Goal: Task Accomplishment & Management: Manage account settings

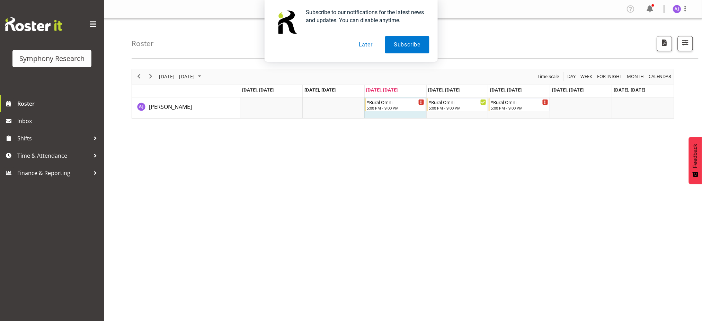
click at [407, 241] on div "August 18 - 24, 2025 Today Day Week Fortnight Month calendar Month Agenda Time …" at bounding box center [417, 202] width 570 height 277
click at [27, 157] on span "Time & Attendance" at bounding box center [53, 155] width 73 height 10
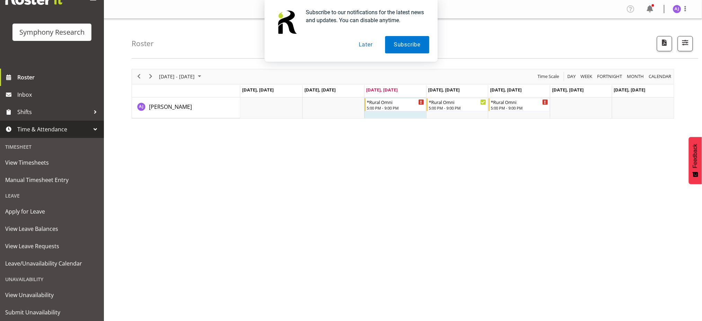
scroll to position [46, 0]
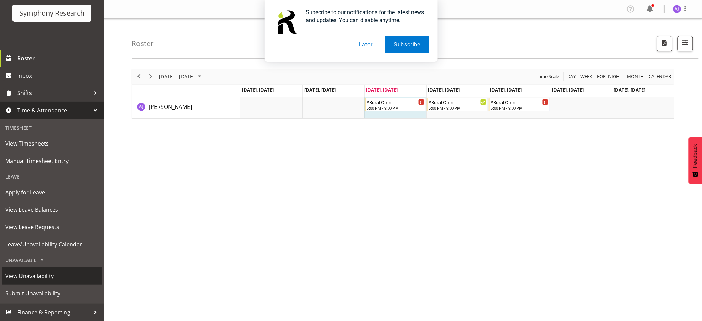
click at [34, 274] on span "View Unavailability" at bounding box center [52, 276] width 94 height 10
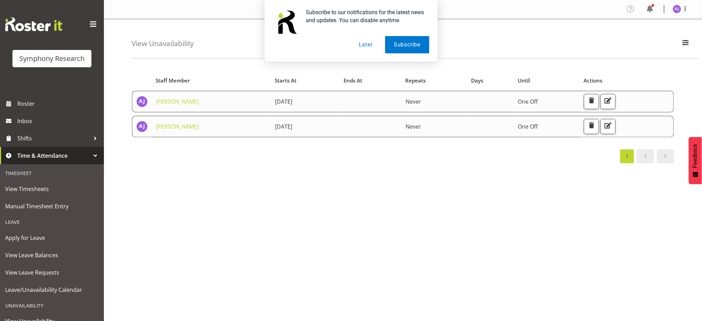
click at [356, 268] on div "Starts At Staff Member Starts At Ends At Repeats Days Until Actions Aditi Jaisw…" at bounding box center [417, 202] width 570 height 277
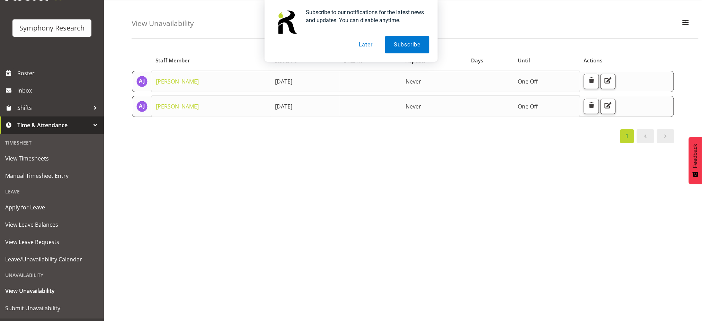
scroll to position [46, 0]
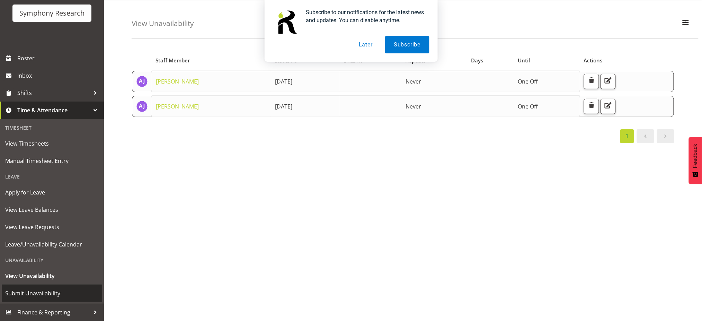
click at [17, 292] on span "Submit Unavailability" at bounding box center [52, 293] width 94 height 10
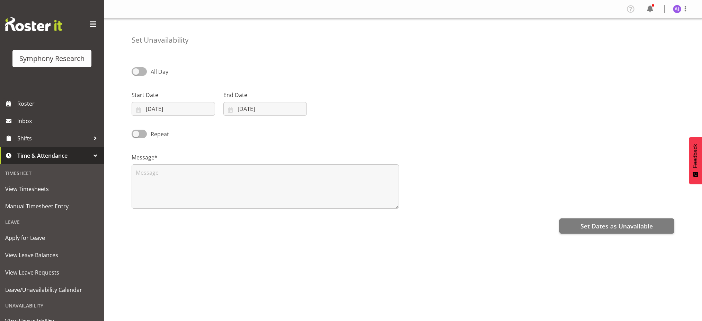
select select "7"
select select "2025"
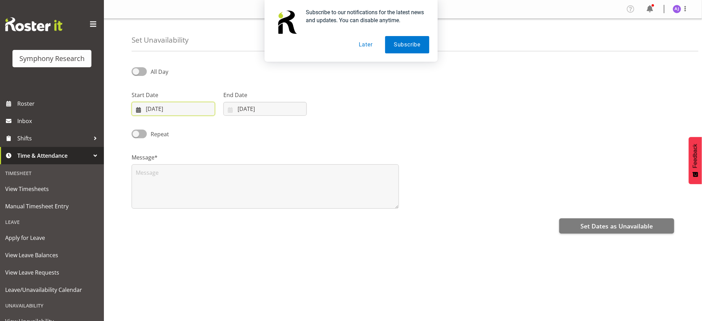
click at [165, 104] on input "[DATE]" at bounding box center [173, 109] width 83 height 14
click at [159, 218] on span "25" at bounding box center [159, 217] width 6 height 7
type input "[DATE]"
click at [239, 112] on input "[DATE]" at bounding box center [264, 109] width 83 height 14
click at [250, 219] on span "25" at bounding box center [251, 217] width 6 height 7
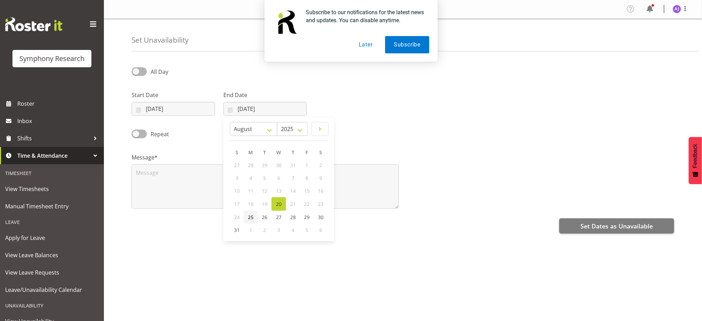
type input "[DATE]"
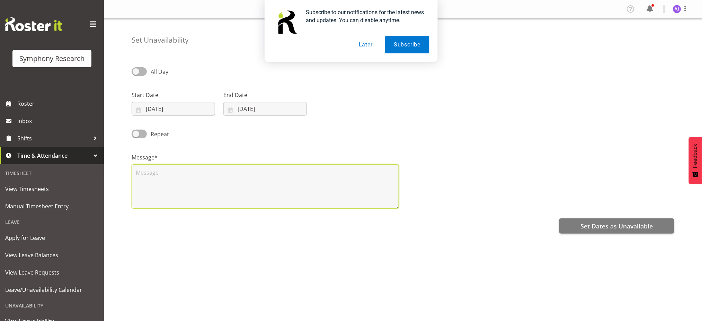
click at [215, 198] on textarea at bounding box center [265, 186] width 267 height 44
type textarea "u"
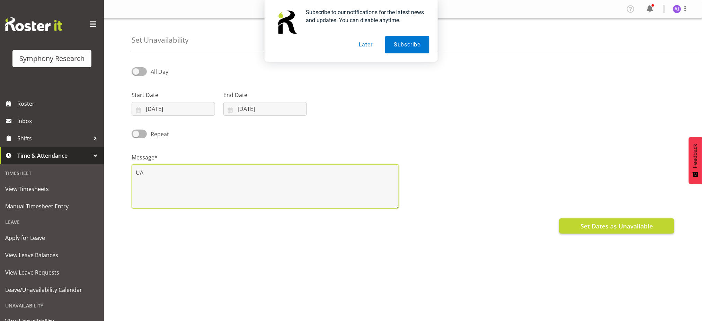
type textarea "UA"
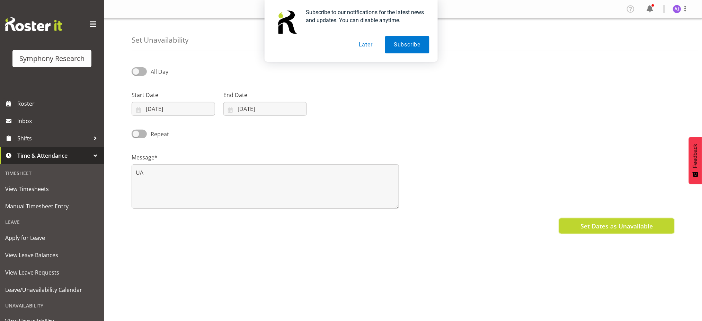
click at [603, 226] on span "Set Dates as Unavailable" at bounding box center [617, 225] width 72 height 9
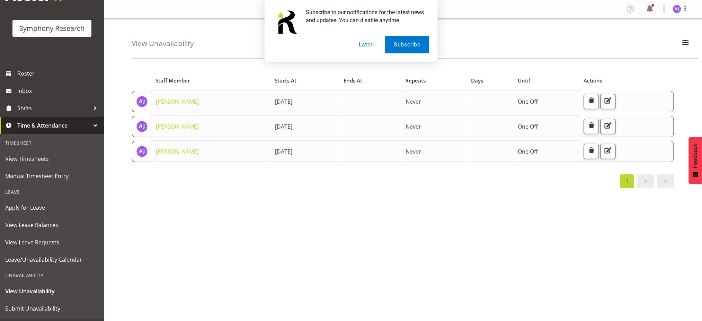
scroll to position [46, 0]
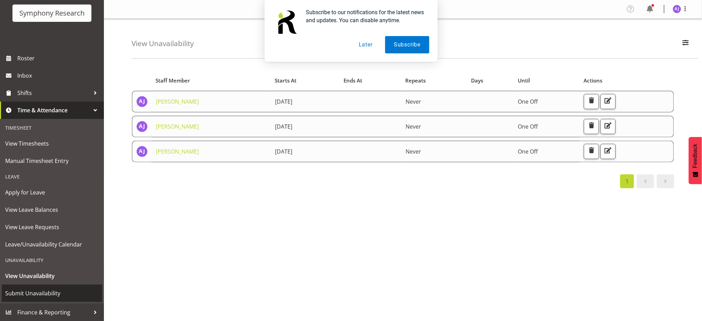
click at [39, 293] on span "Submit Unavailability" at bounding box center [52, 293] width 94 height 10
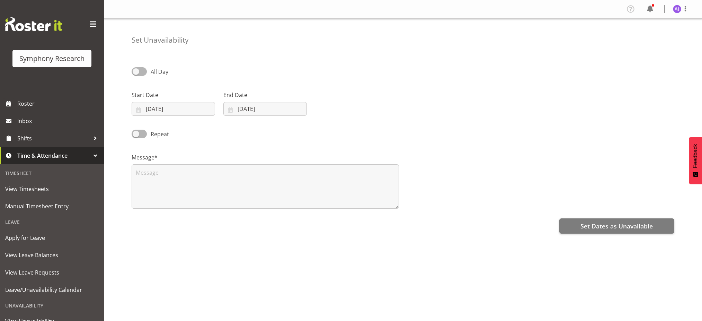
select select "7"
select select "2025"
click at [139, 107] on input "[DATE]" at bounding box center [173, 109] width 83 height 14
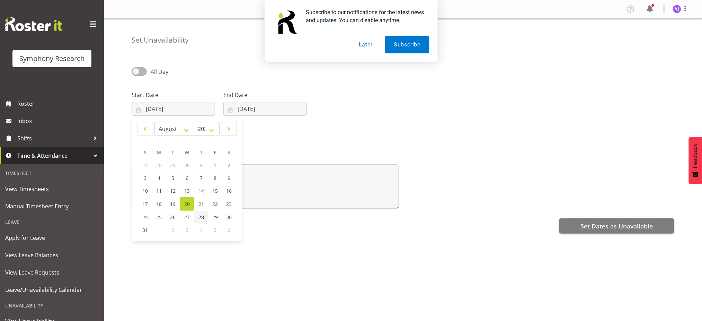
click at [203, 214] on span "28" at bounding box center [201, 217] width 6 height 7
type input "28/08/2025"
click at [230, 108] on input "[DATE]" at bounding box center [264, 109] width 83 height 14
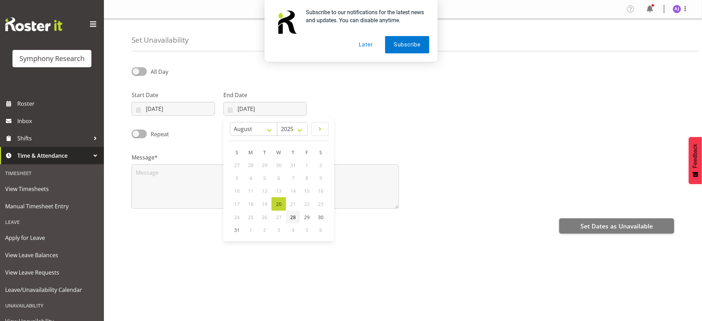
click at [294, 218] on span "28" at bounding box center [293, 217] width 6 height 7
type input "28/08/2025"
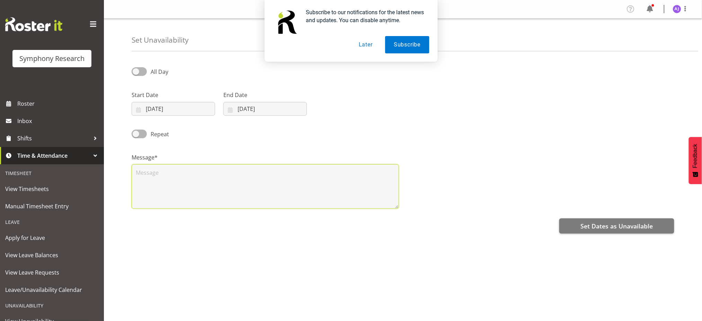
click at [237, 188] on textarea at bounding box center [265, 186] width 267 height 44
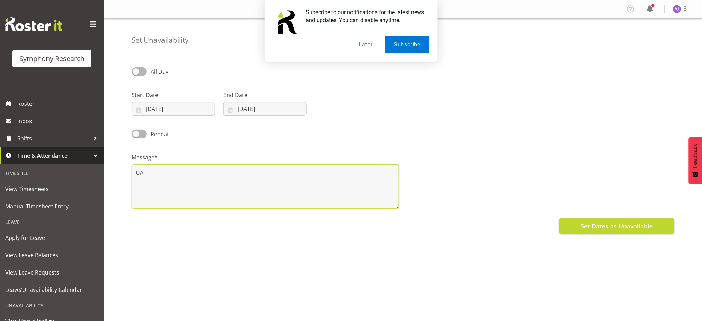
type textarea "UA"
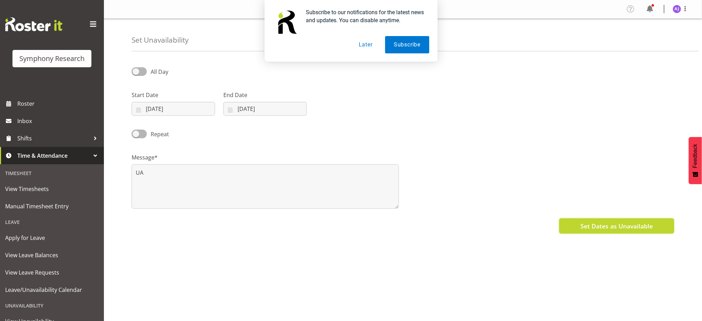
click at [602, 226] on span "Set Dates as Unavailable" at bounding box center [617, 225] width 72 height 9
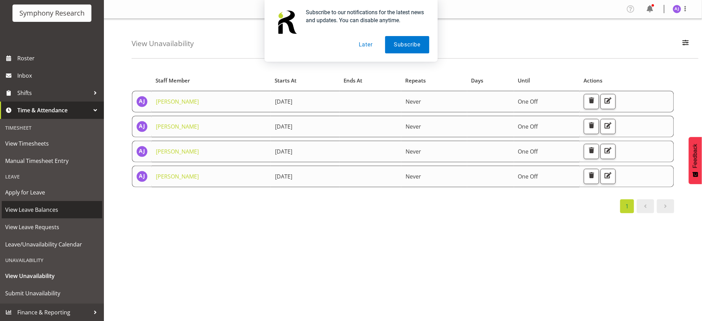
scroll to position [46, 0]
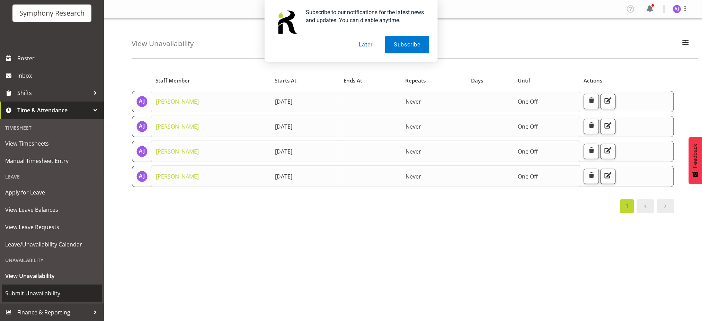
click at [23, 293] on span "Submit Unavailability" at bounding box center [52, 293] width 94 height 10
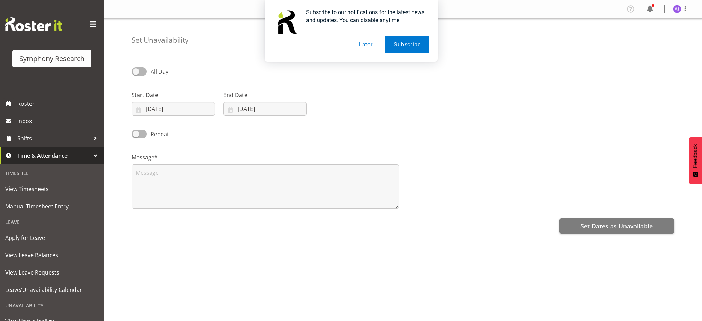
select select "7"
select select "2025"
click at [133, 110] on input "[DATE]" at bounding box center [173, 109] width 83 height 14
click at [228, 216] on span "30" at bounding box center [229, 217] width 6 height 7
type input "30/08/2025"
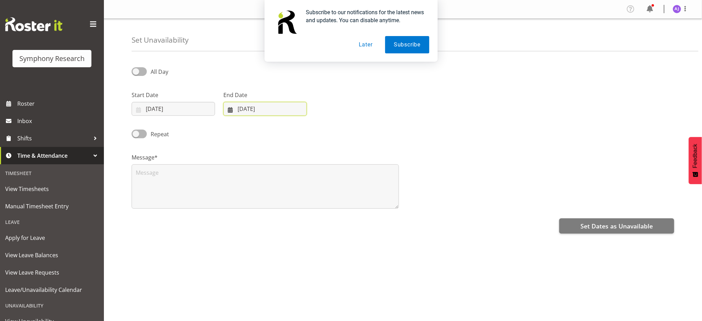
click at [229, 111] on input "[DATE]" at bounding box center [264, 109] width 83 height 14
click at [319, 216] on span "30" at bounding box center [321, 217] width 6 height 7
type input "30/08/2025"
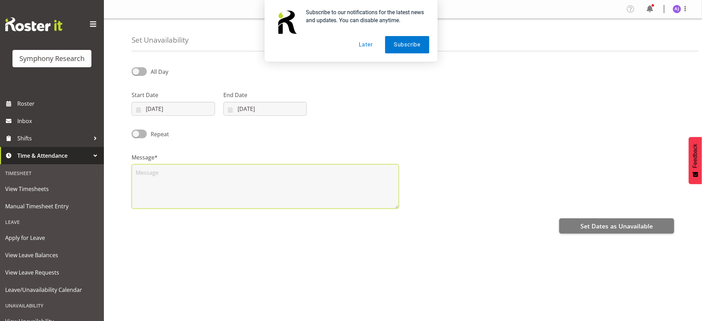
click at [239, 195] on textarea at bounding box center [265, 186] width 267 height 44
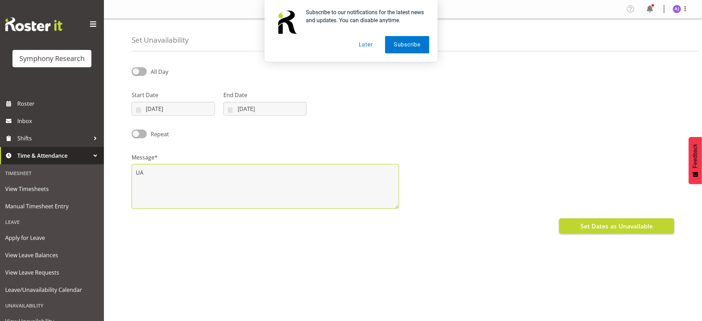
type textarea "UA"
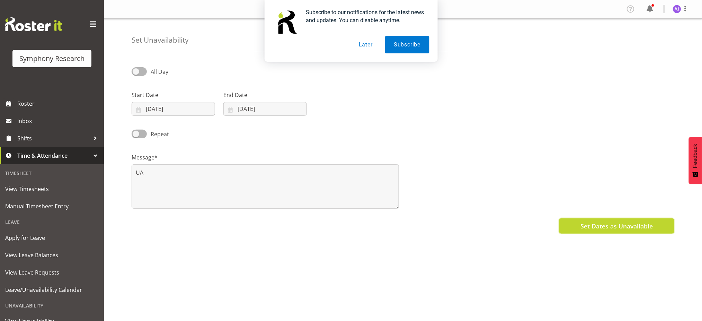
click at [588, 224] on span "Set Dates as Unavailable" at bounding box center [617, 225] width 72 height 9
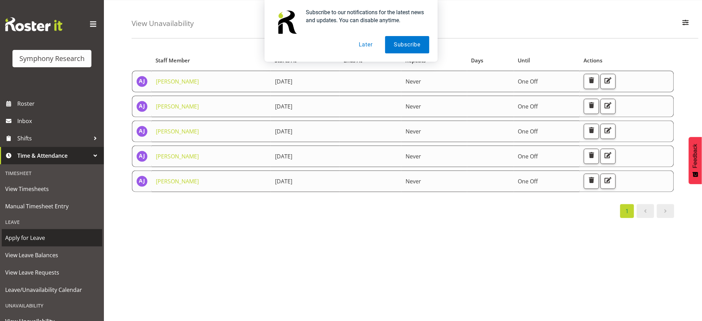
scroll to position [46, 0]
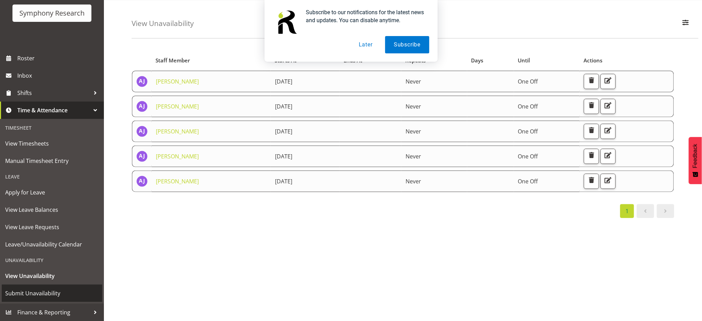
click at [34, 295] on span "Submit Unavailability" at bounding box center [52, 293] width 94 height 10
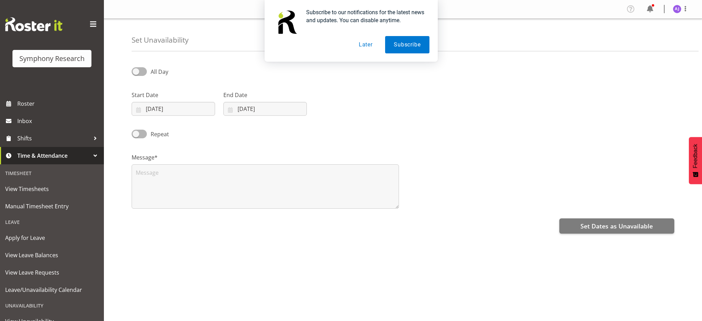
select select "7"
select select "2025"
click at [140, 110] on input "[DATE]" at bounding box center [173, 109] width 83 height 14
click at [142, 230] on span "31" at bounding box center [145, 230] width 6 height 7
type input "[DATE]"
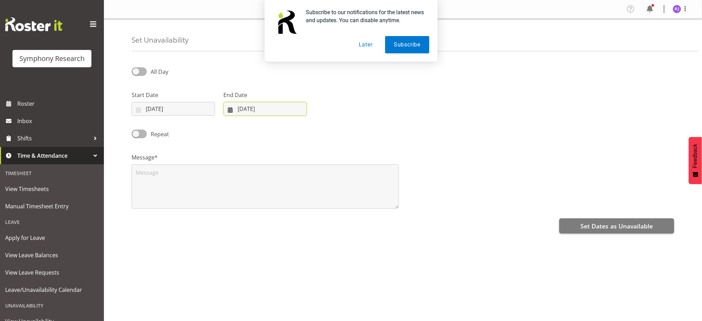
click at [232, 109] on input "[DATE]" at bounding box center [264, 109] width 83 height 14
click at [236, 229] on span "31" at bounding box center [237, 230] width 6 height 7
type input "[DATE]"
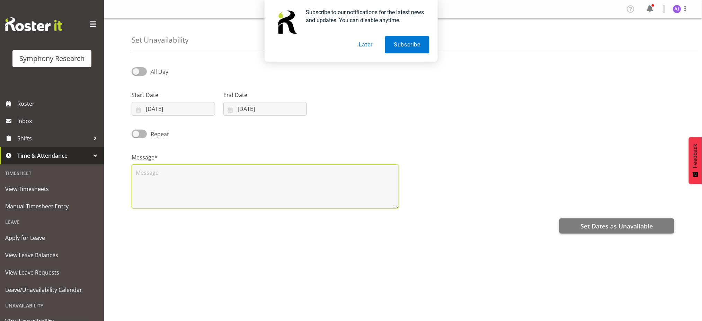
click at [201, 183] on textarea at bounding box center [265, 186] width 267 height 44
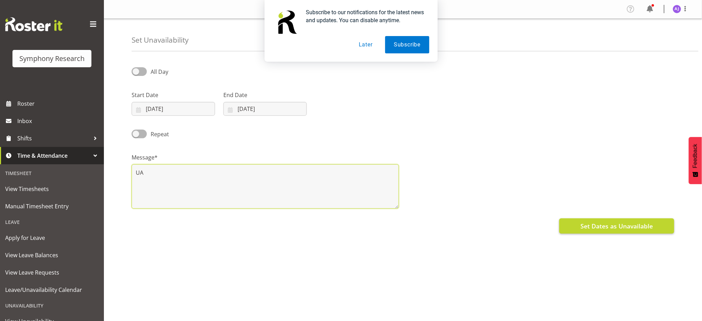
type textarea "UA"
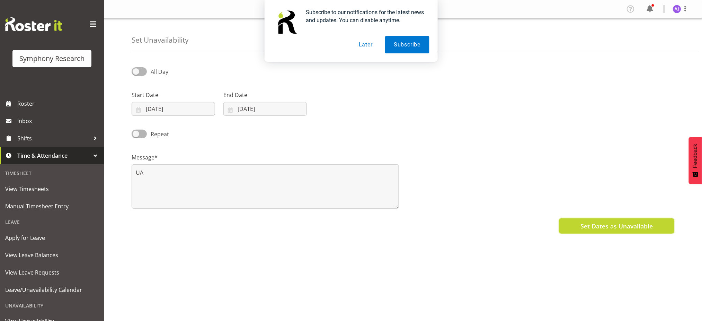
click at [619, 231] on button "Set Dates as Unavailable" at bounding box center [616, 225] width 115 height 15
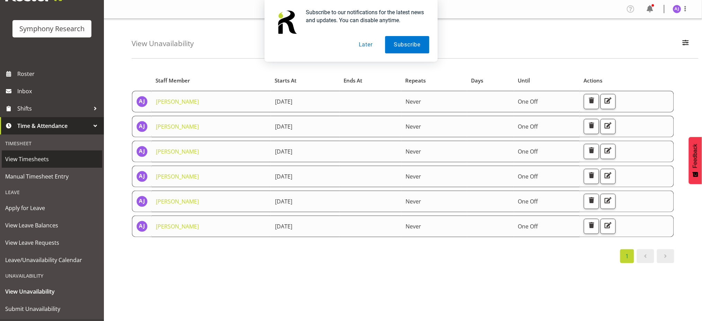
scroll to position [46, 0]
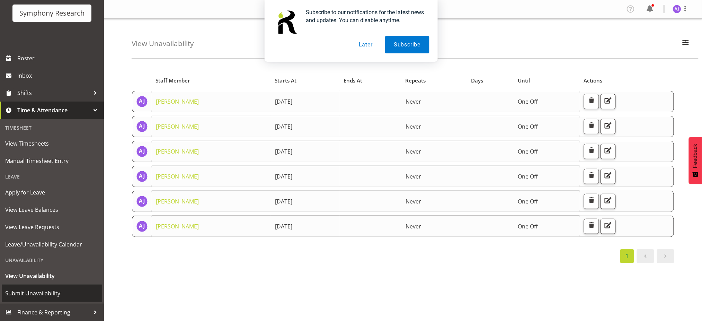
click at [30, 293] on span "Submit Unavailability" at bounding box center [52, 293] width 94 height 10
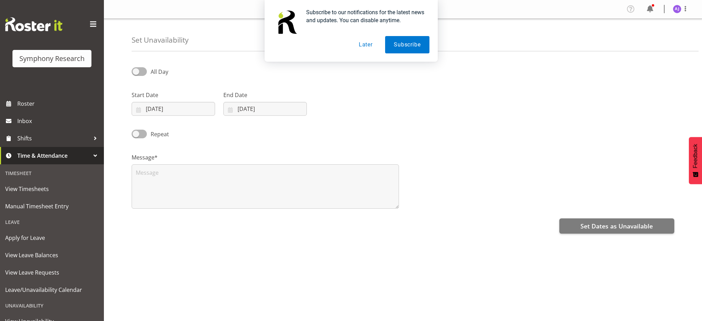
select select "7"
select select "2025"
click at [135, 108] on input "20/08/2025" at bounding box center [173, 109] width 83 height 14
click at [187, 127] on select "January February March April May June July August September October November De…" at bounding box center [174, 129] width 40 height 14
select select "8"
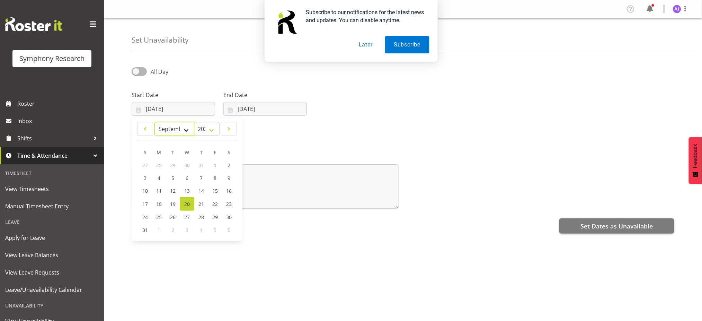
click at [154, 122] on select "January February March April May June July August September October November De…" at bounding box center [174, 129] width 40 height 14
click at [158, 163] on span "1" at bounding box center [159, 165] width 3 height 7
type input "01/09/2025"
click at [235, 112] on input "20/08/2025" at bounding box center [264, 109] width 83 height 14
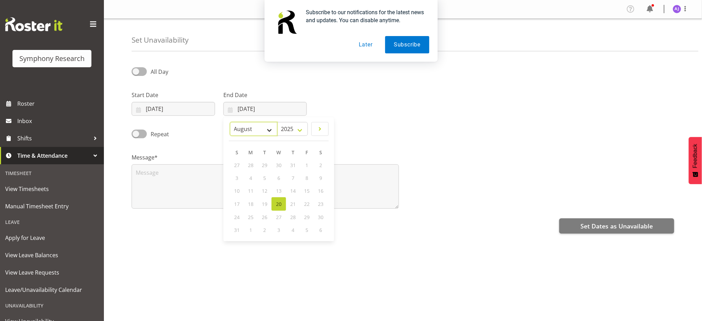
click at [264, 131] on select "January February March April May June July August September October November De…" at bounding box center [253, 129] width 47 height 14
select select "8"
click at [230, 122] on select "January February March April May June July August September October November De…" at bounding box center [253, 129] width 47 height 14
click at [253, 165] on link "1" at bounding box center [251, 165] width 14 height 13
type input "01/09/2025"
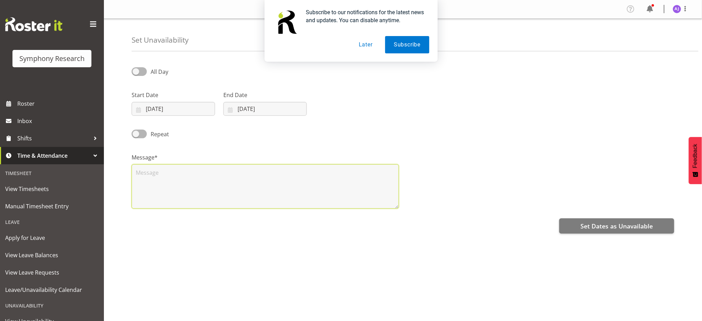
click at [200, 174] on textarea at bounding box center [265, 186] width 267 height 44
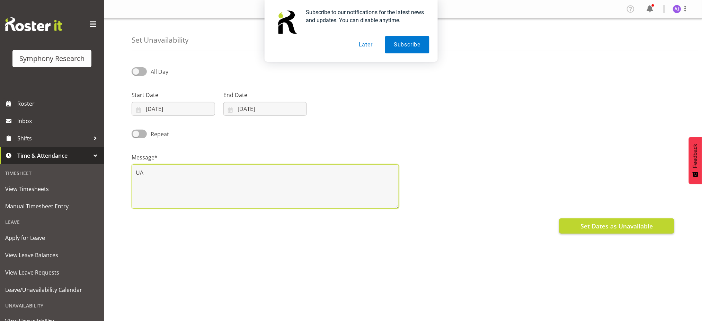
type textarea "UA"
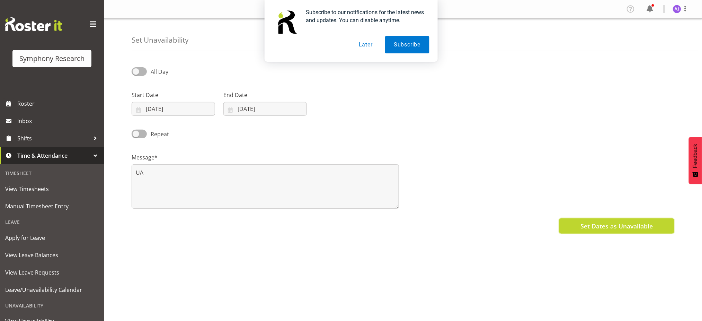
click at [600, 224] on span "Set Dates as Unavailable" at bounding box center [617, 225] width 72 height 9
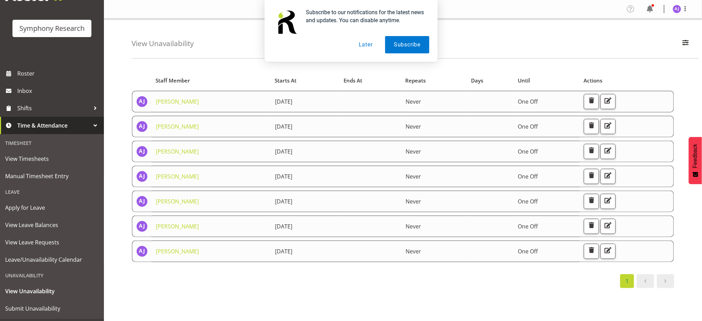
scroll to position [46, 0]
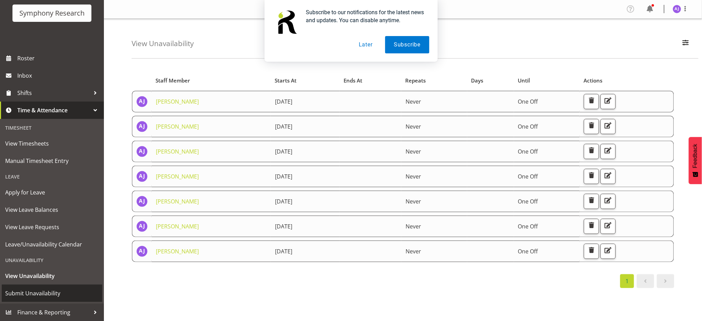
click at [45, 293] on span "Submit Unavailability" at bounding box center [52, 293] width 94 height 10
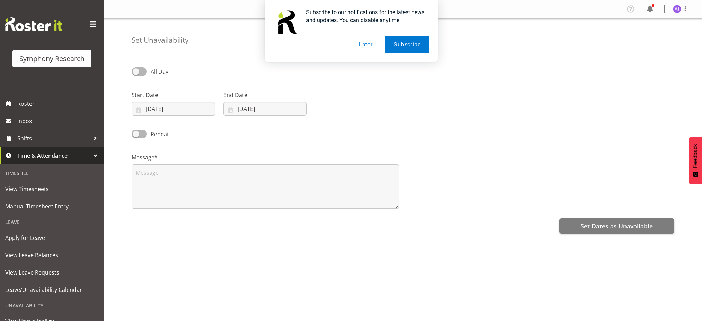
select select "7"
select select "2025"
click at [136, 110] on input "[DATE]" at bounding box center [173, 109] width 83 height 14
click at [185, 130] on select "January February March April May June July August September October November De…" at bounding box center [174, 129] width 40 height 14
select select "8"
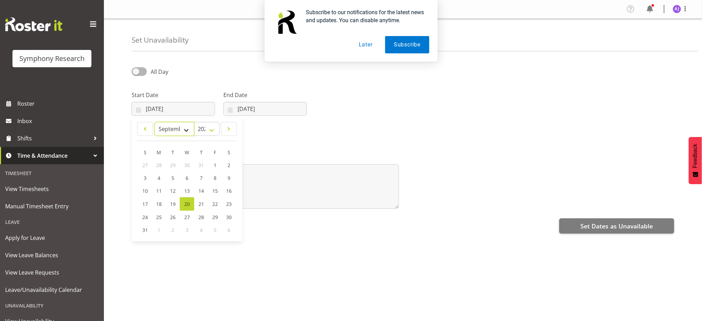
click at [154, 122] on select "January February March April May June July August September October November De…" at bounding box center [174, 129] width 40 height 14
click at [187, 166] on span "3" at bounding box center [187, 165] width 3 height 7
type input "03/09/2025"
click at [229, 113] on input "[DATE]" at bounding box center [264, 109] width 83 height 14
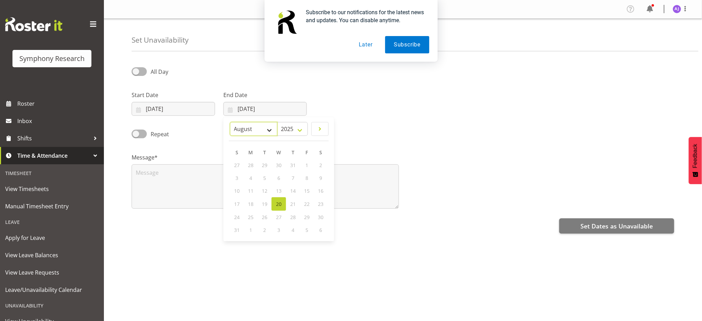
click at [264, 130] on select "January February March April May June July August September October November De…" at bounding box center [253, 129] width 47 height 14
select select "8"
click at [230, 122] on select "January February March April May June July August September October November De…" at bounding box center [253, 129] width 47 height 14
click at [277, 163] on span "3" at bounding box center [278, 165] width 3 height 7
type input "03/09/2025"
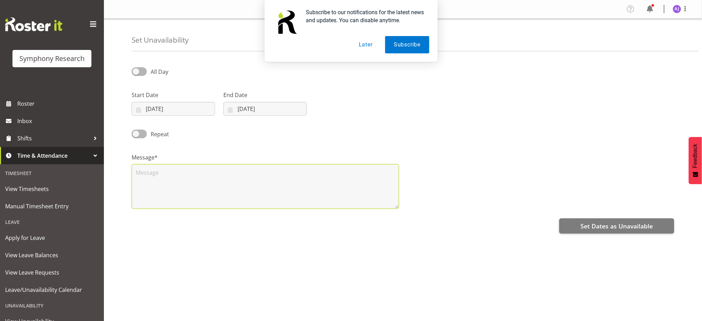
click at [224, 184] on textarea at bounding box center [265, 186] width 267 height 44
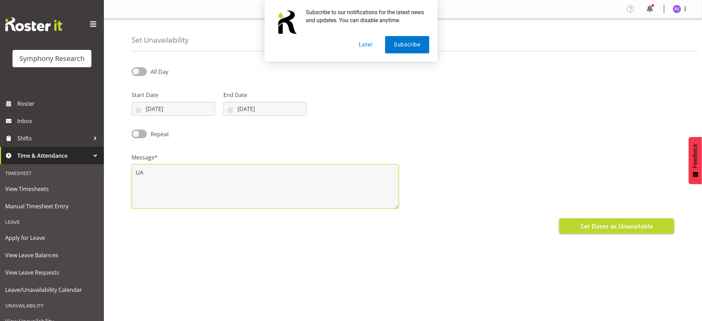
type textarea "UA"
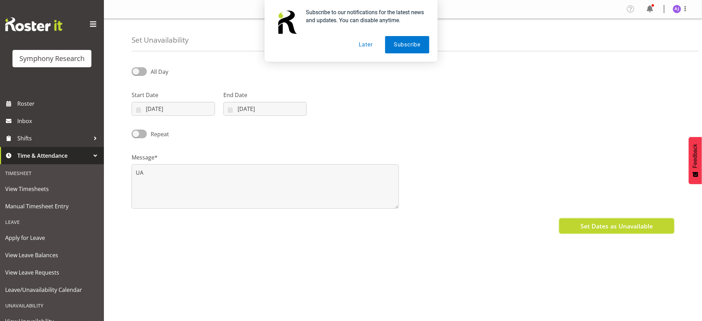
click at [576, 230] on button "Set Dates as Unavailable" at bounding box center [616, 225] width 115 height 15
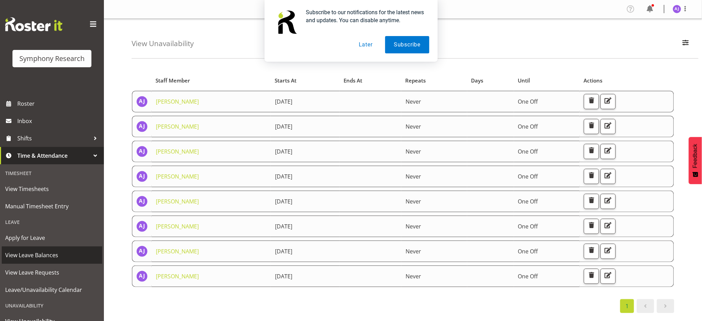
scroll to position [46, 0]
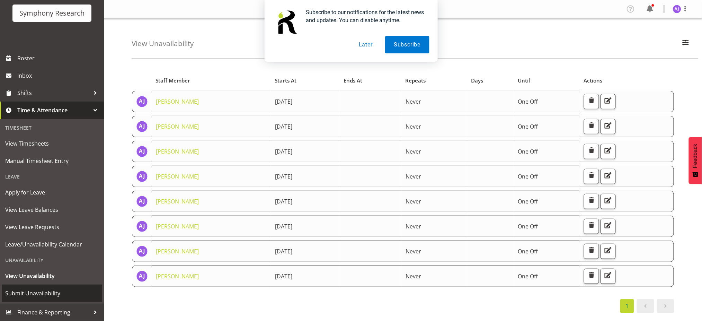
click at [34, 290] on span "Submit Unavailability" at bounding box center [52, 293] width 94 height 10
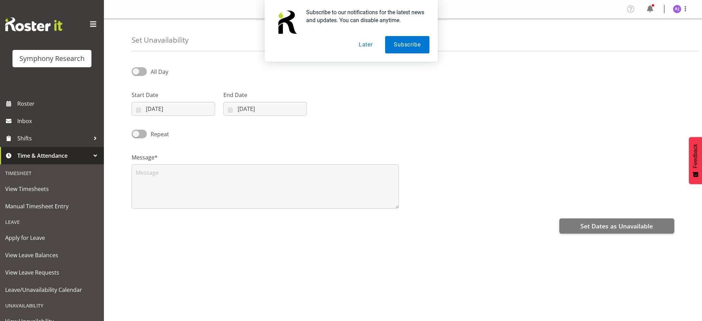
select select "7"
select select "2025"
click at [144, 110] on input "[DATE]" at bounding box center [173, 109] width 83 height 14
click at [187, 129] on select "January February March April May June July August September October November De…" at bounding box center [174, 129] width 40 height 14
select select "8"
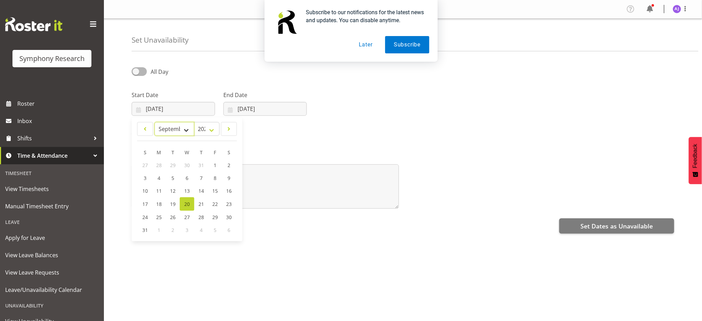
click at [154, 122] on select "January February March April May June July August September October November De…" at bounding box center [174, 129] width 40 height 14
click at [228, 165] on span "6" at bounding box center [228, 165] width 3 height 7
type input "[DATE]"
click at [231, 110] on input "[DATE]" at bounding box center [264, 109] width 83 height 14
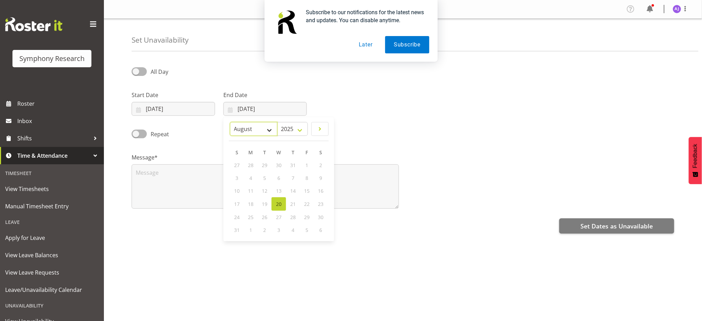
click at [269, 132] on select "January February March April May June July August September October November De…" at bounding box center [253, 129] width 47 height 14
select select "8"
click at [230, 122] on select "January February March April May June July August September October November De…" at bounding box center [253, 129] width 47 height 14
click at [319, 165] on span "6" at bounding box center [320, 165] width 3 height 7
type input "06/09/2025"
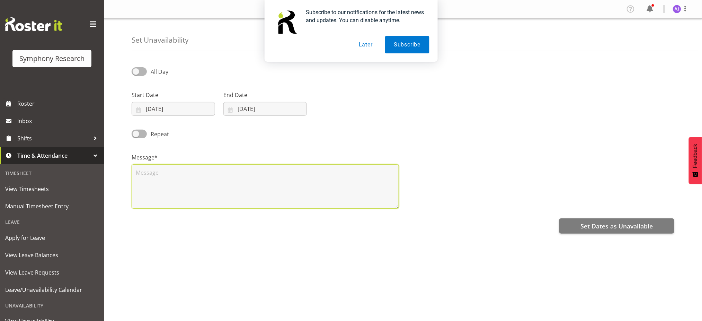
click at [240, 178] on textarea at bounding box center [265, 186] width 267 height 44
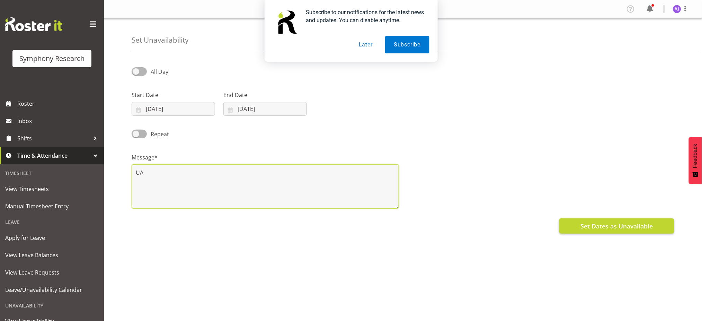
type textarea "UA"
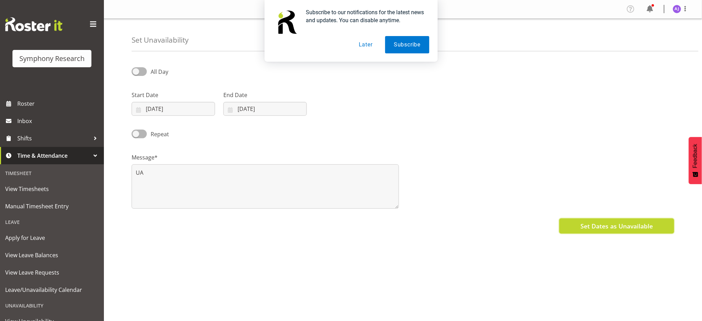
click at [588, 227] on span "Set Dates as Unavailable" at bounding box center [617, 225] width 72 height 9
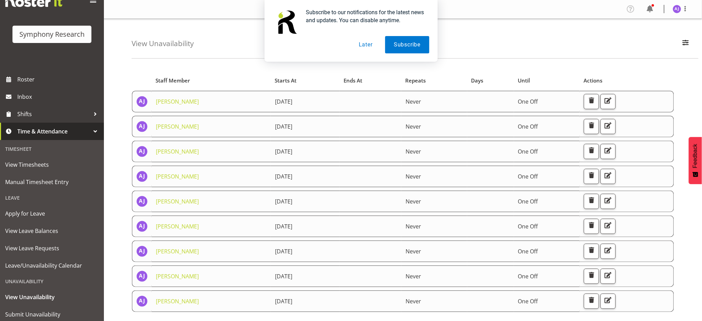
scroll to position [46, 0]
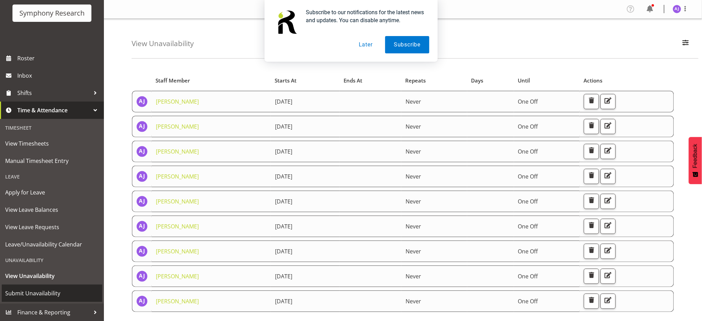
click at [36, 292] on span "Submit Unavailability" at bounding box center [52, 293] width 94 height 10
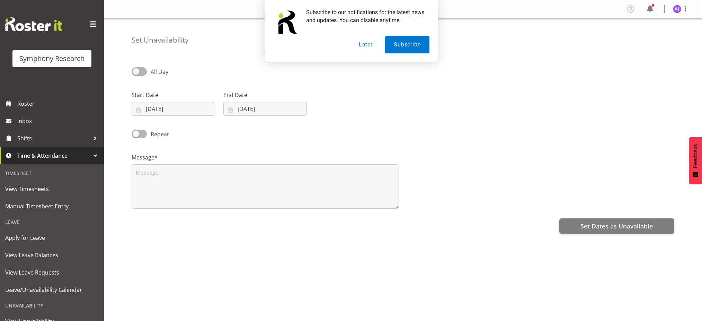
select select "7"
select select "2025"
click at [139, 111] on input "[DATE]" at bounding box center [173, 109] width 83 height 14
click at [184, 129] on select "January February March April May June July August September October November De…" at bounding box center [174, 129] width 40 height 14
select select "8"
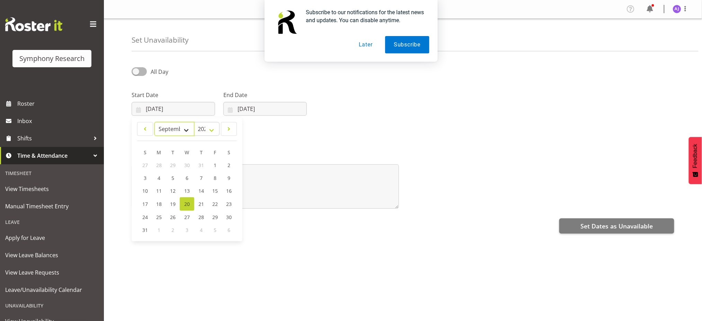
click at [154, 122] on select "January February March April May June July August September October November De…" at bounding box center [174, 129] width 40 height 14
click at [143, 179] on link "7" at bounding box center [146, 177] width 14 height 13
type input "[DATE]"
click at [234, 110] on input "[DATE]" at bounding box center [264, 109] width 83 height 14
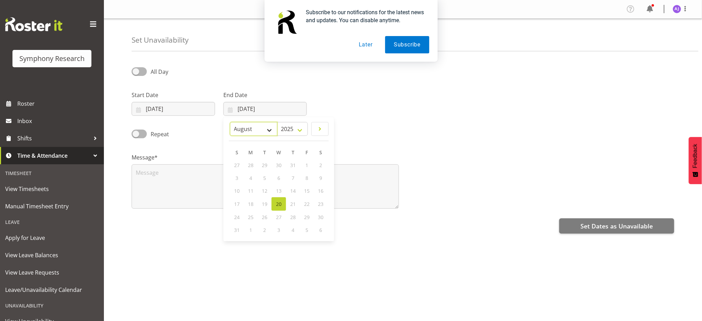
click at [267, 130] on select "January February March April May June July August September October November De…" at bounding box center [253, 129] width 47 height 14
select select "8"
click at [230, 122] on select "January February March April May June July August September October November De…" at bounding box center [253, 129] width 47 height 14
click at [236, 179] on span "7" at bounding box center [237, 178] width 3 height 7
type input "[DATE]"
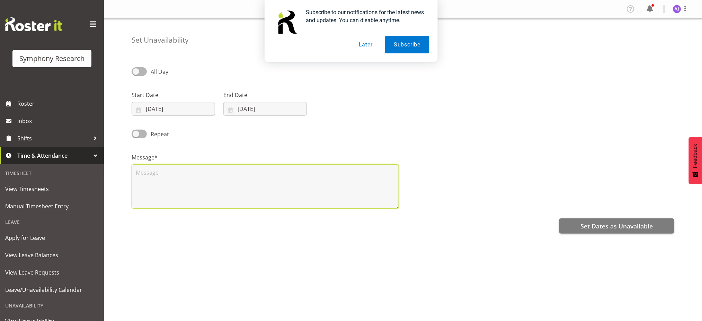
click at [206, 188] on textarea at bounding box center [265, 186] width 267 height 44
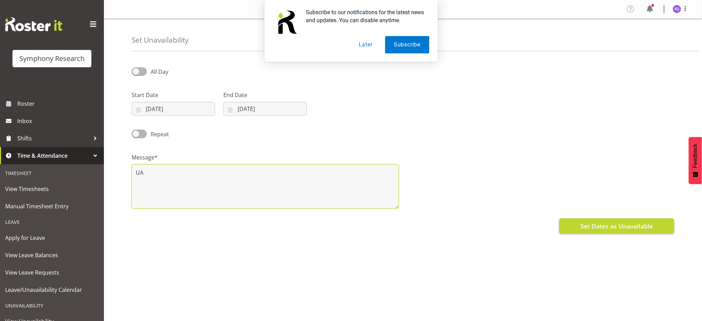
type textarea "UA"
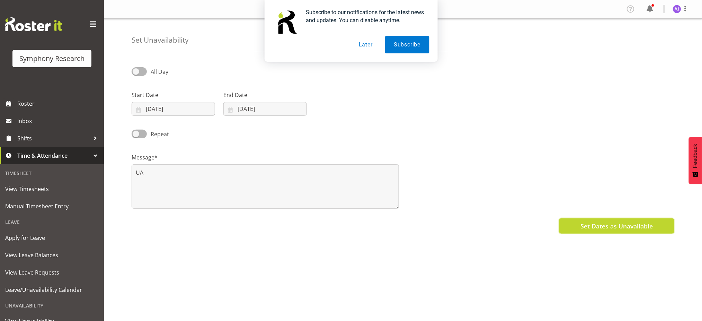
click at [583, 223] on span "Set Dates as Unavailable" at bounding box center [617, 225] width 72 height 9
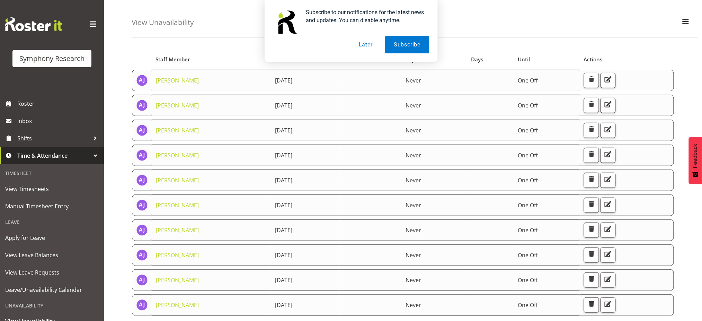
scroll to position [52, 0]
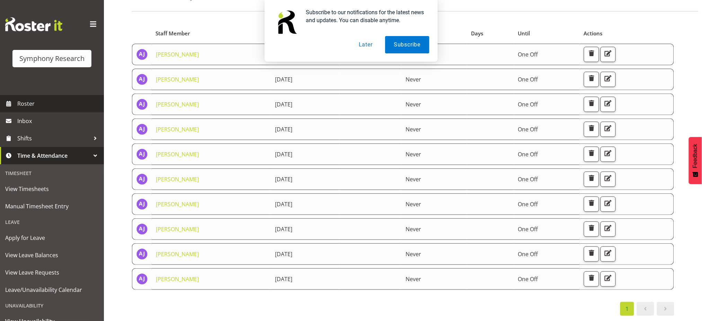
click at [21, 105] on span "Roster" at bounding box center [58, 103] width 83 height 10
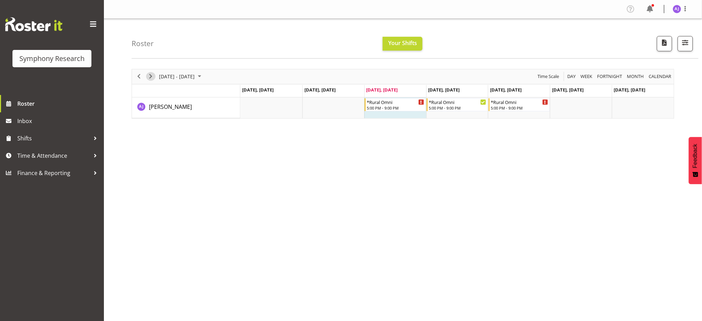
click at [149, 76] on span "Next" at bounding box center [151, 76] width 8 height 9
